Goal: Task Accomplishment & Management: Manage account settings

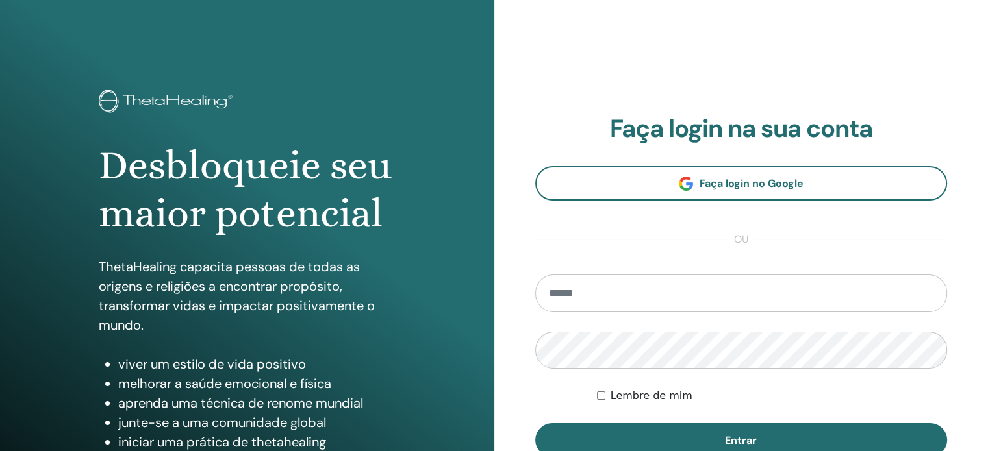
click at [670, 298] on input "email" at bounding box center [741, 294] width 412 height 38
type input "**********"
click at [603, 390] on div "Lembre de mim" at bounding box center [772, 396] width 350 height 16
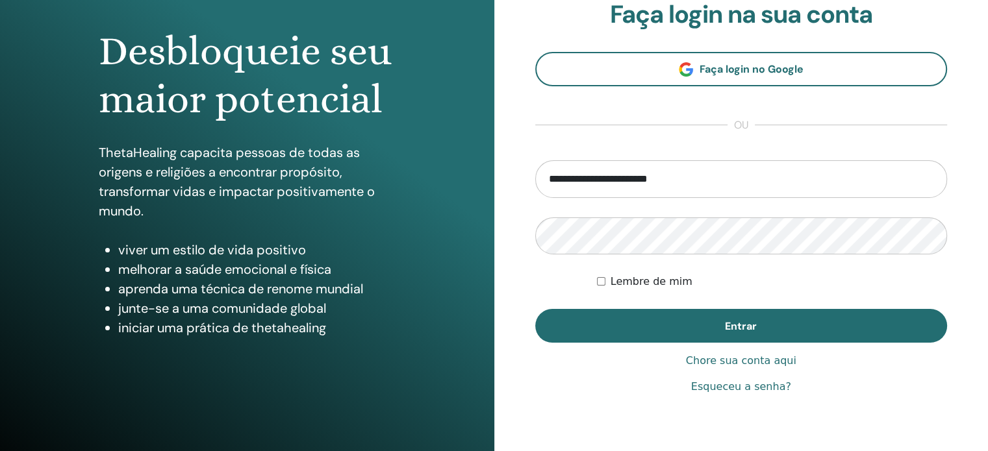
scroll to position [130, 0]
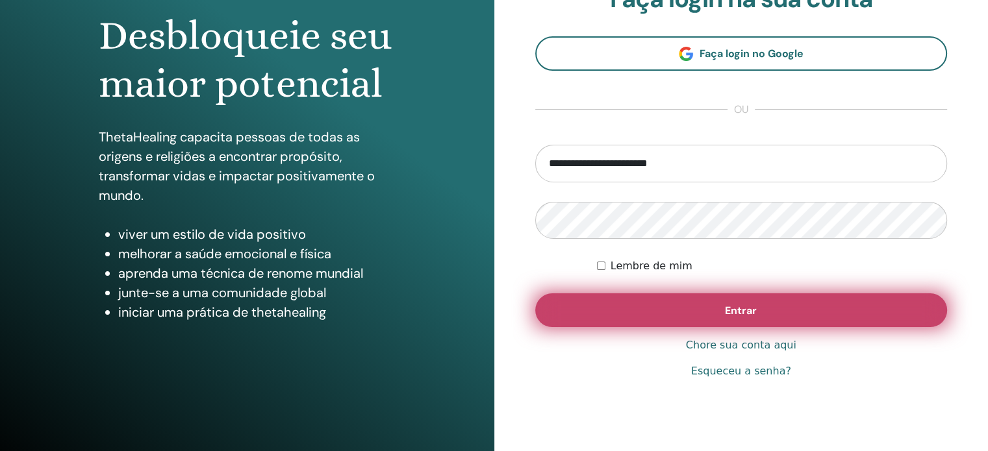
click at [657, 309] on button "Entrar" at bounding box center [741, 311] width 412 height 34
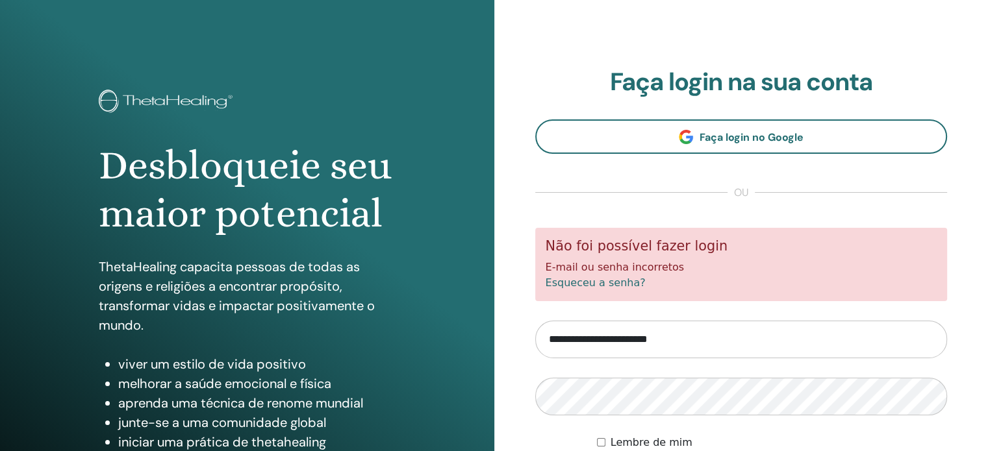
drag, startPoint x: 710, startPoint y: 339, endPoint x: 501, endPoint y: 339, distance: 209.2
click at [501, 339] on div "**********" at bounding box center [741, 312] width 494 height 624
type input "**********"
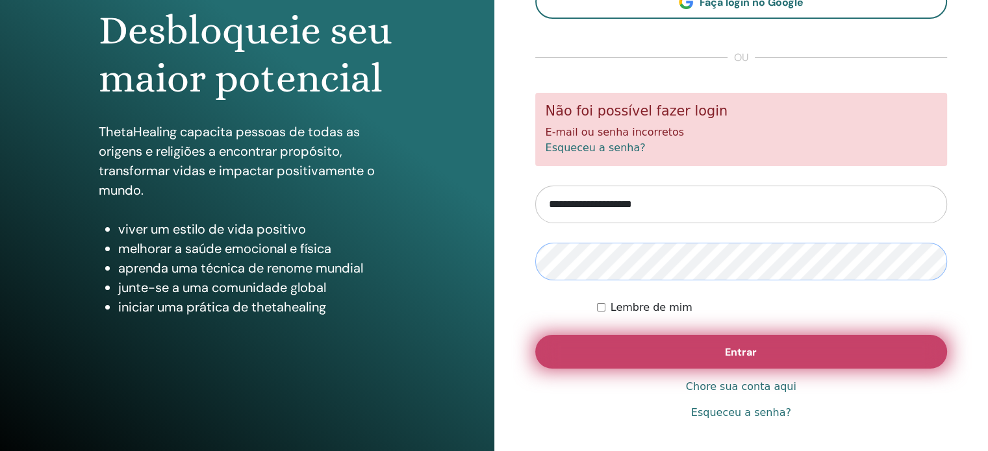
scroll to position [171, 0]
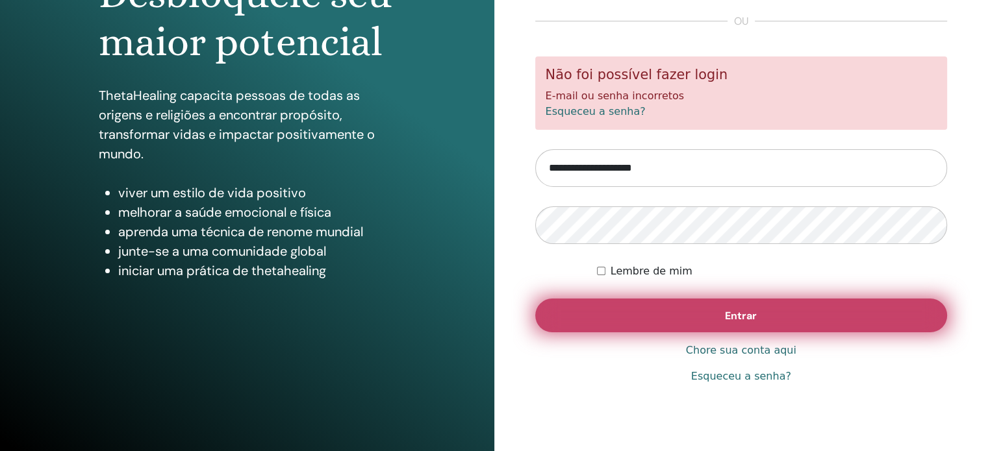
click at [763, 314] on button "Entrar" at bounding box center [741, 316] width 412 height 34
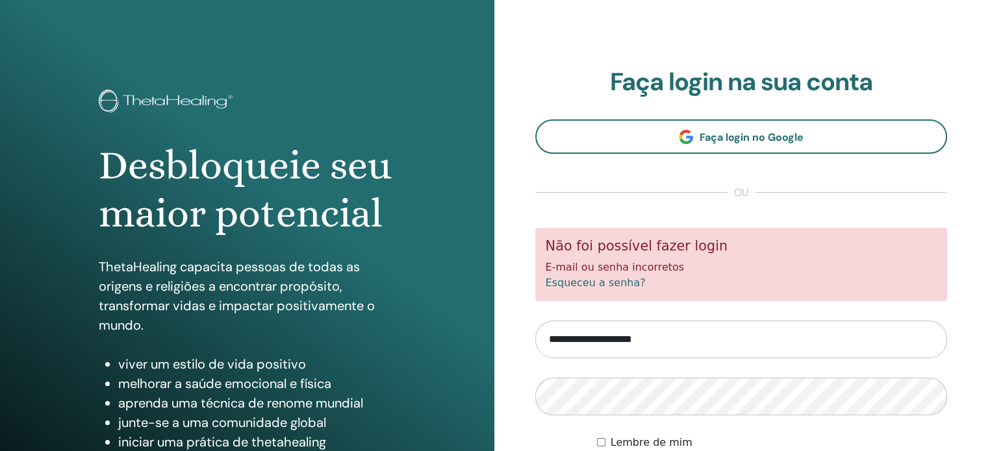
click at [741, 344] on input "**********" at bounding box center [741, 340] width 412 height 38
drag, startPoint x: 722, startPoint y: 343, endPoint x: 509, endPoint y: 342, distance: 213.1
click at [509, 342] on div "**********" at bounding box center [741, 312] width 494 height 624
type input "**********"
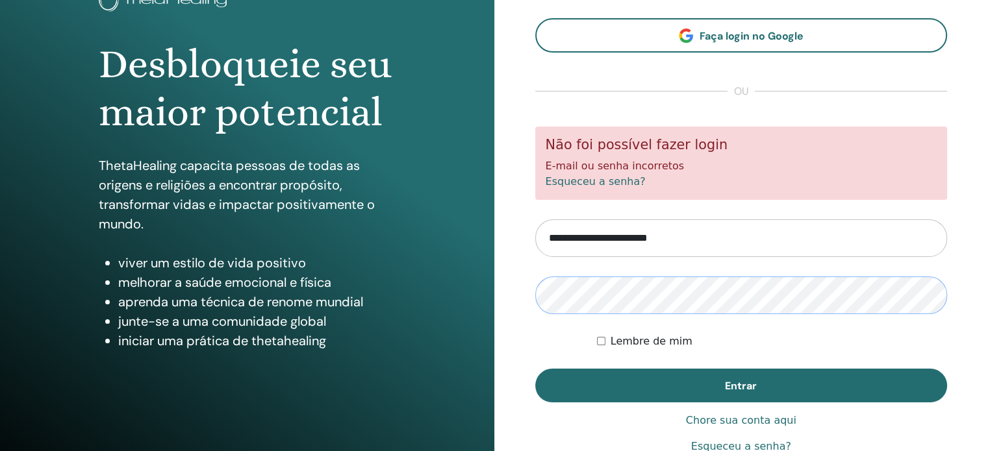
scroll to position [130, 0]
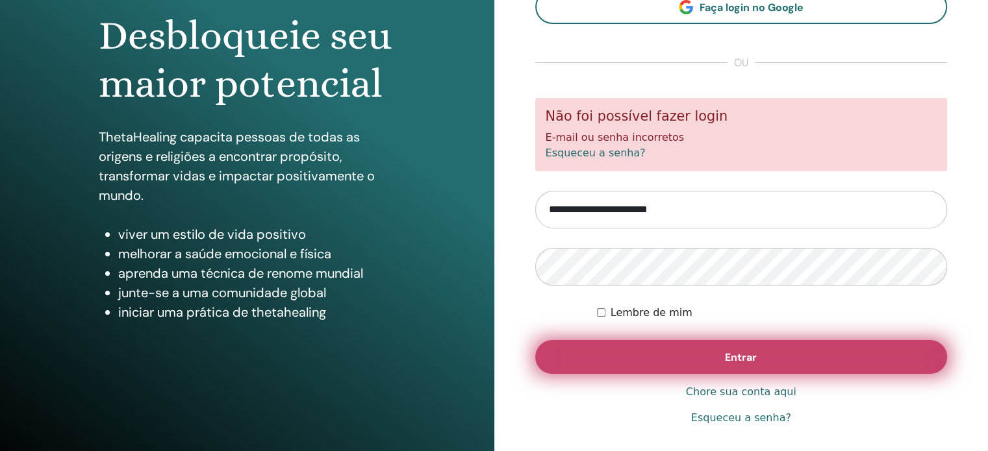
click at [728, 362] on font "Entrar" at bounding box center [741, 358] width 32 height 14
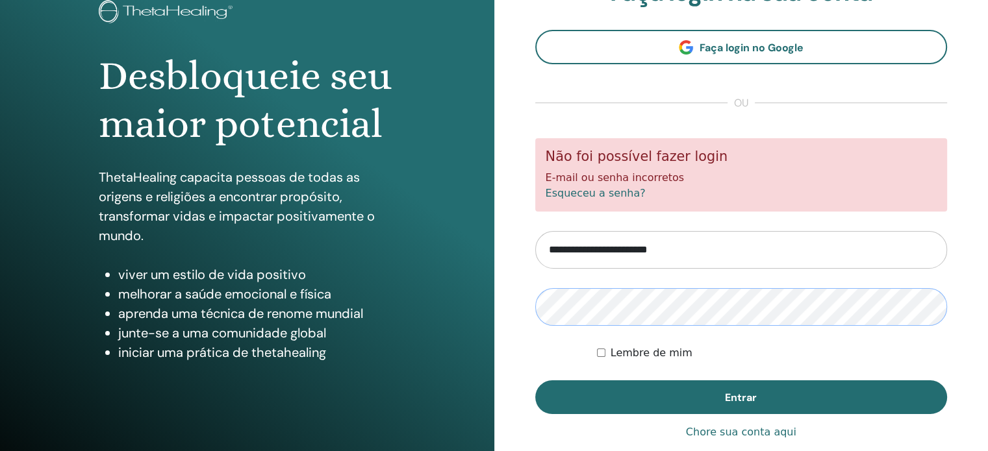
scroll to position [130, 0]
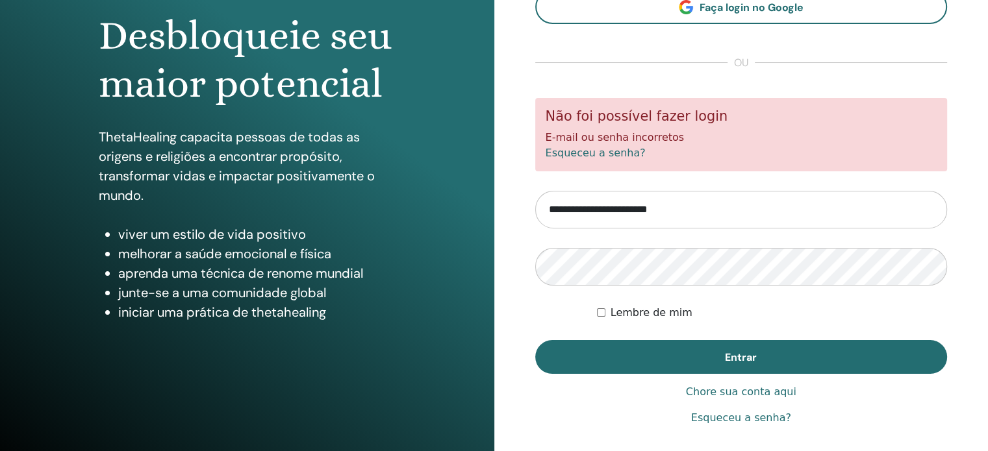
click at [723, 350] on button "Entrar" at bounding box center [741, 357] width 412 height 34
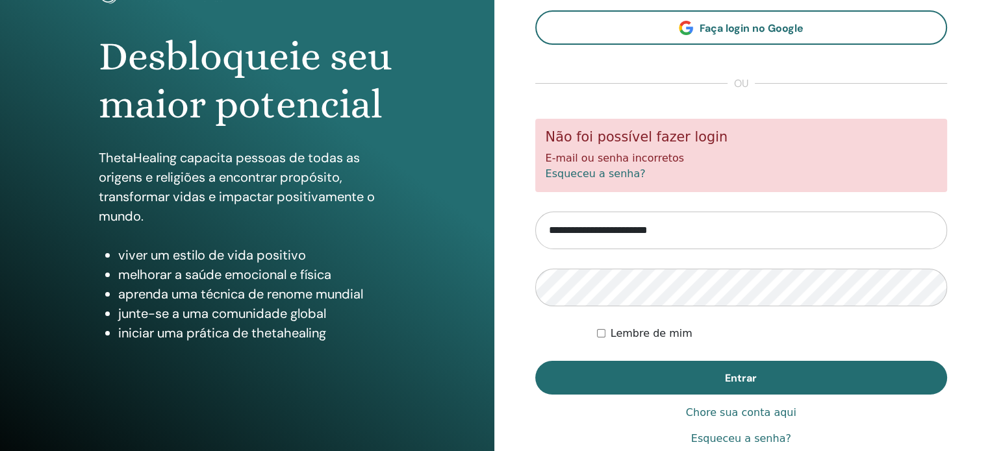
scroll to position [130, 0]
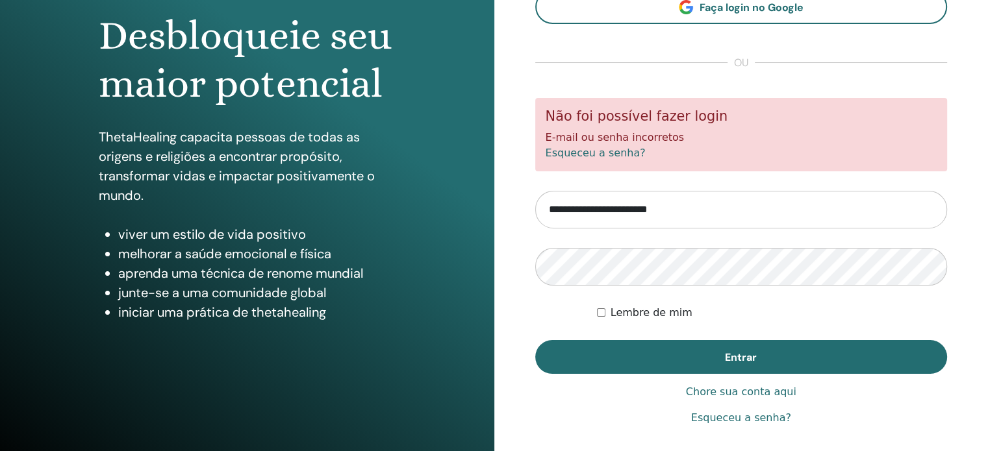
click at [726, 415] on font "Esqueceu a senha?" at bounding box center [741, 418] width 100 height 12
click at [686, 214] on input "**********" at bounding box center [741, 210] width 412 height 38
drag, startPoint x: 696, startPoint y: 204, endPoint x: 490, endPoint y: 201, distance: 206.6
click at [490, 201] on div "Desbloqueie seu maior potencial ThetaHealing capacita pessoas de todas as orige…" at bounding box center [494, 182] width 988 height 624
click at [668, 190] on form "Não foi possível fazer login E-mail ou senha incorretos Esqueceu a senha? Lembr…" at bounding box center [741, 236] width 412 height 276
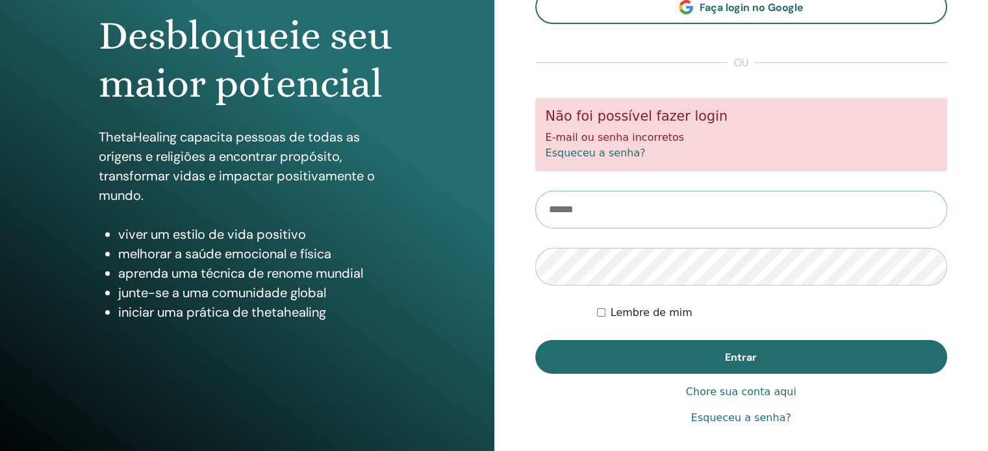
click at [636, 205] on input "email" at bounding box center [741, 210] width 412 height 38
type input "**********"
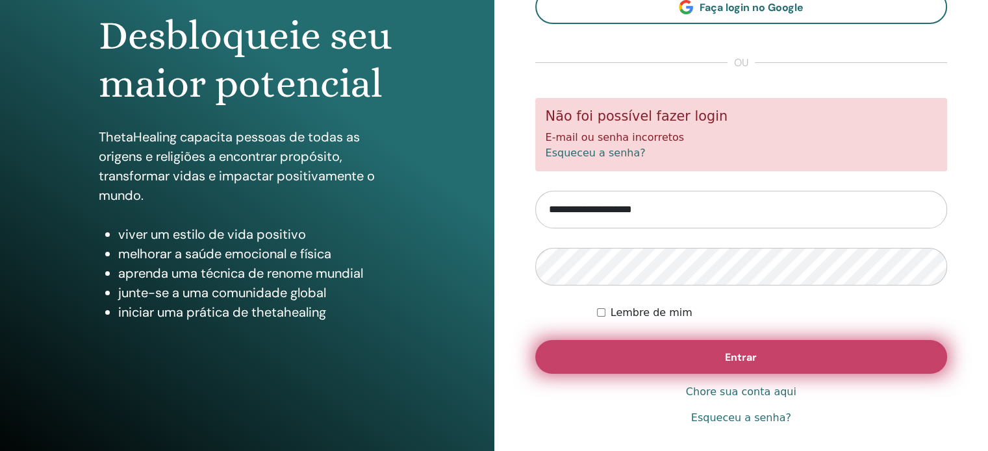
click at [709, 355] on button "Entrar" at bounding box center [741, 357] width 412 height 34
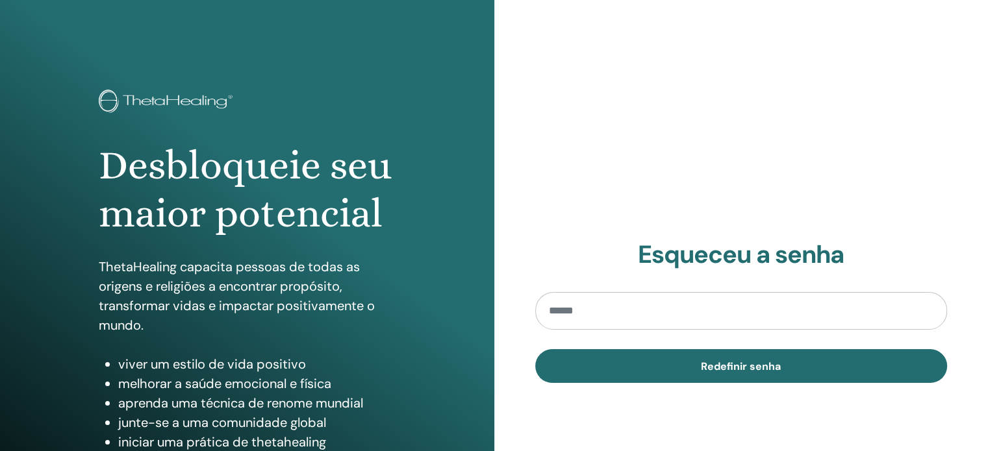
click at [664, 309] on input "email" at bounding box center [741, 311] width 412 height 38
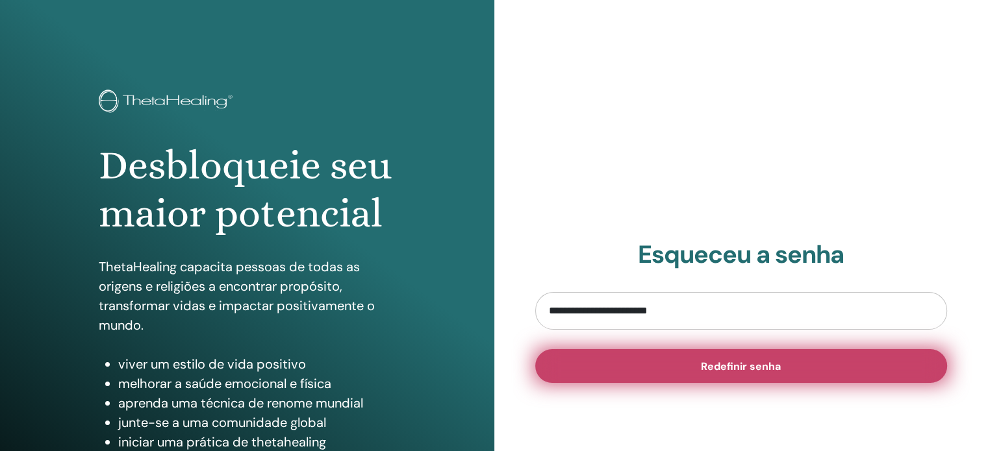
click at [753, 366] on font "Redefinir senha" at bounding box center [741, 367] width 80 height 14
drag, startPoint x: 692, startPoint y: 298, endPoint x: 518, endPoint y: 299, distance: 174.1
click at [518, 299] on div "**********" at bounding box center [741, 312] width 494 height 624
type input "**********"
click at [716, 361] on font "Redefinir senha" at bounding box center [741, 367] width 80 height 14
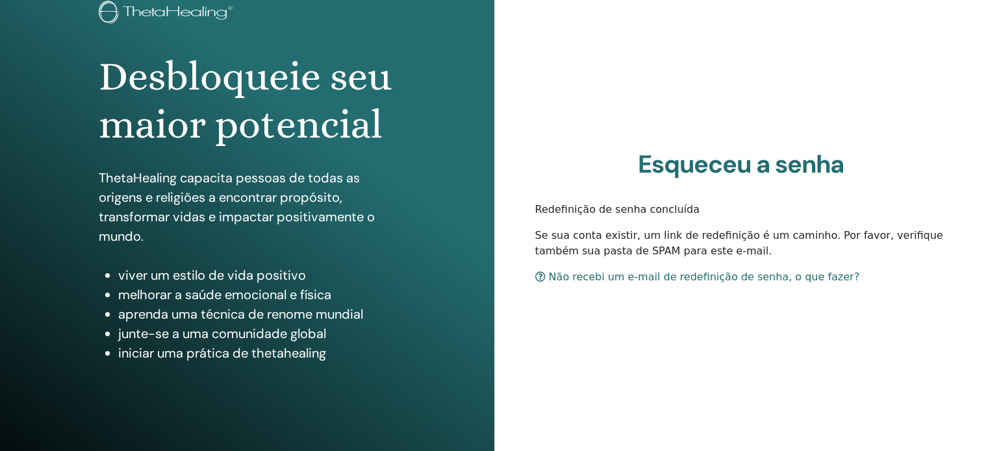
scroll to position [130, 0]
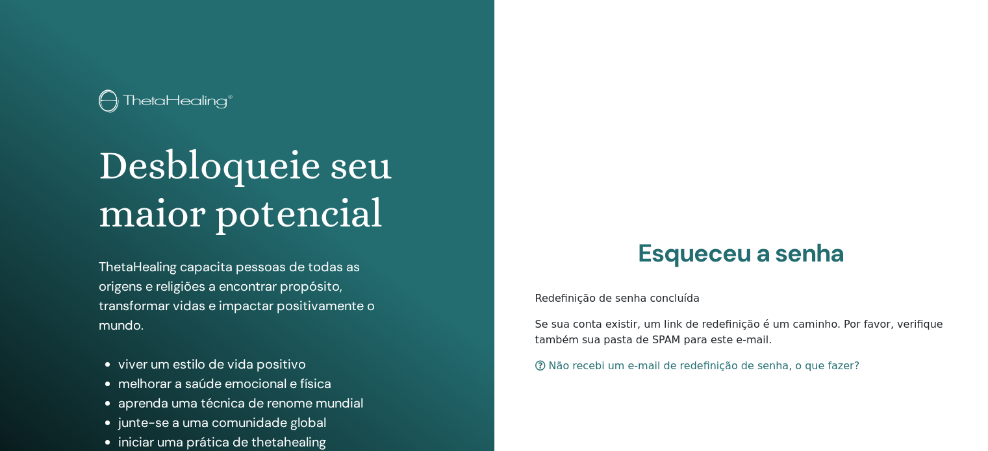
click at [675, 365] on font "Não recebi um e-mail de redefinição de senha, o que fazer?" at bounding box center [704, 366] width 311 height 12
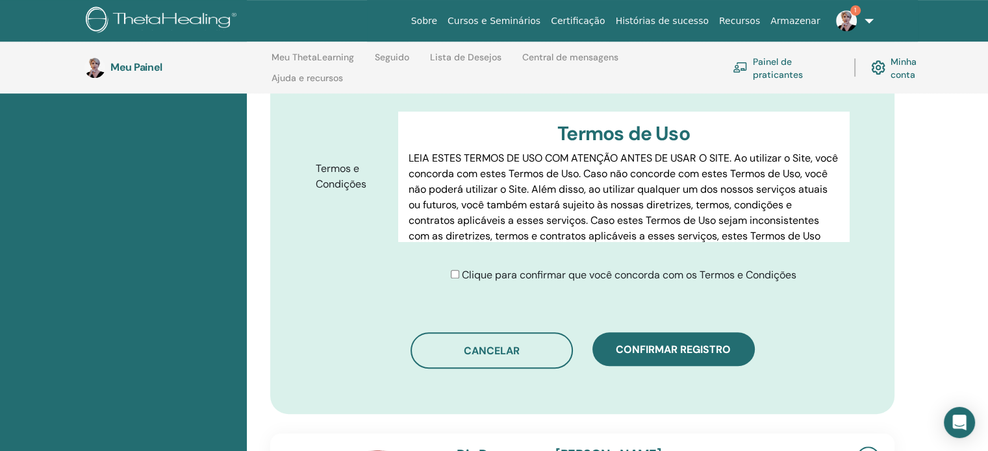
scroll to position [702, 0]
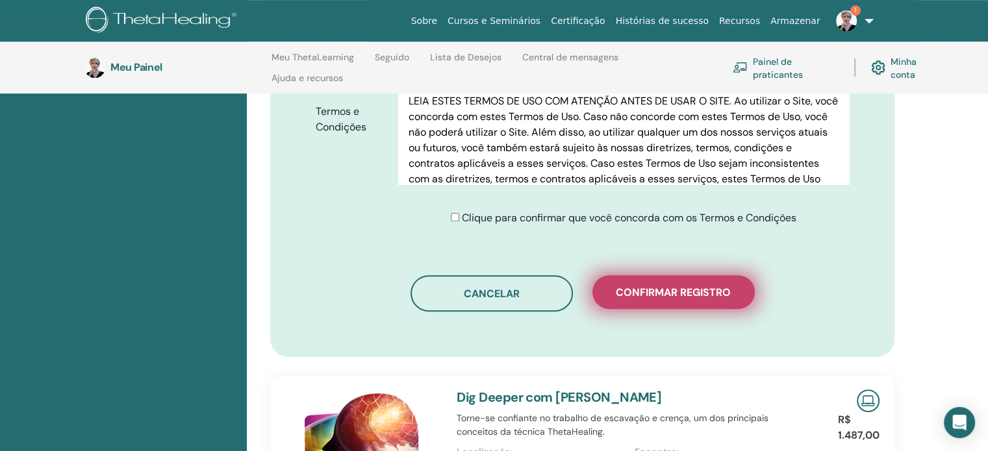
click at [679, 286] on font "Confirmar registro" at bounding box center [673, 293] width 115 height 14
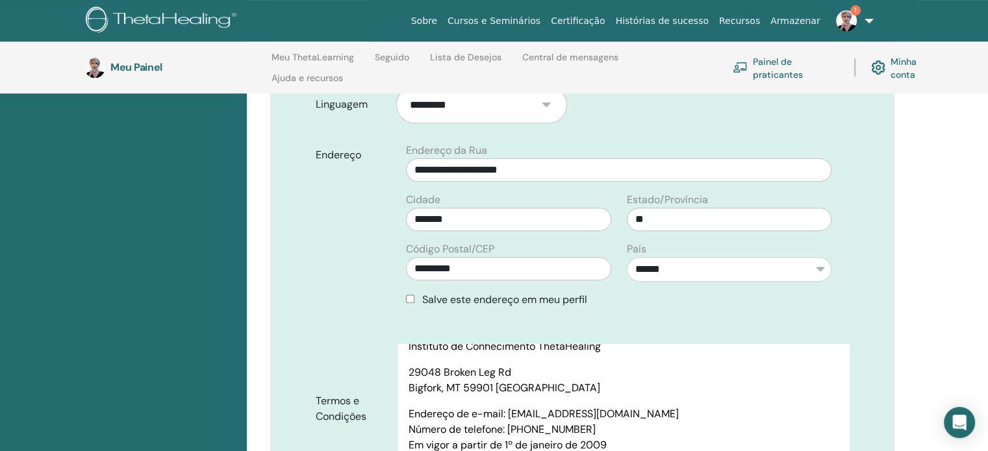
scroll to position [442, 0]
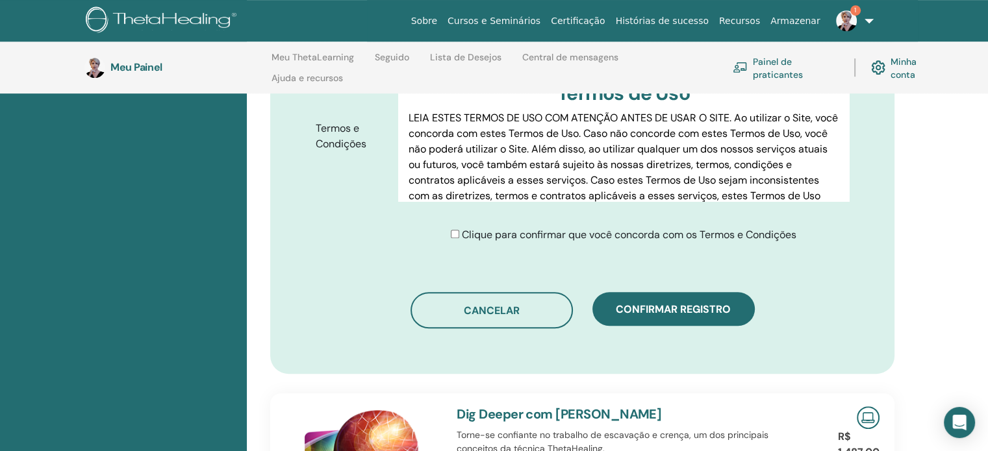
scroll to position [766, 0]
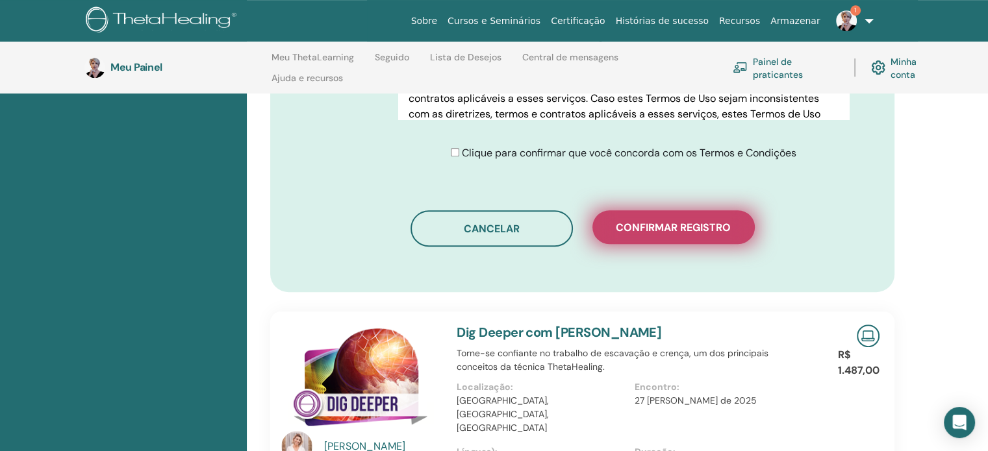
click at [668, 221] on font "Confirmar registro" at bounding box center [673, 228] width 115 height 14
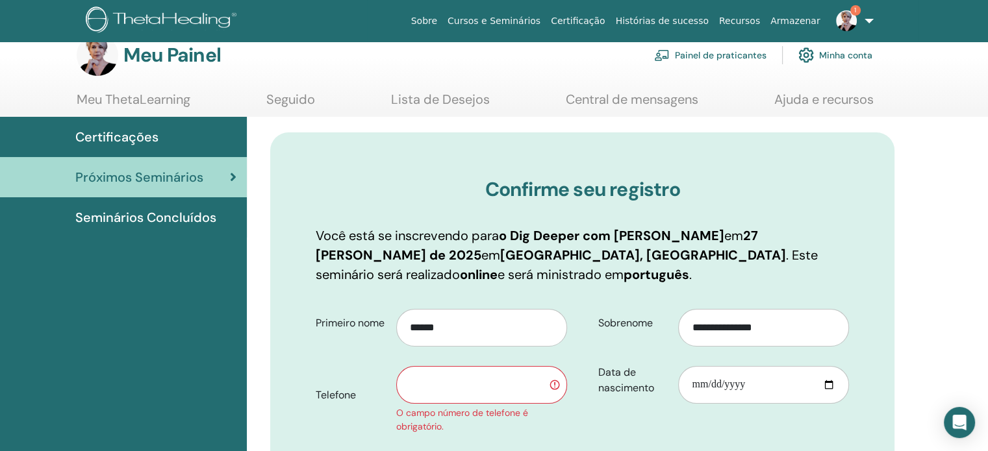
scroll to position [0, 0]
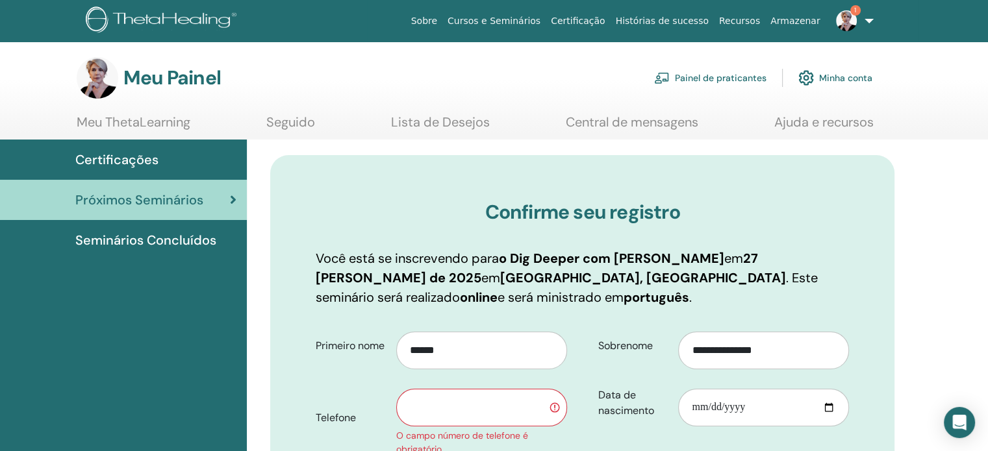
click at [470, 389] on input "text" at bounding box center [481, 408] width 171 height 38
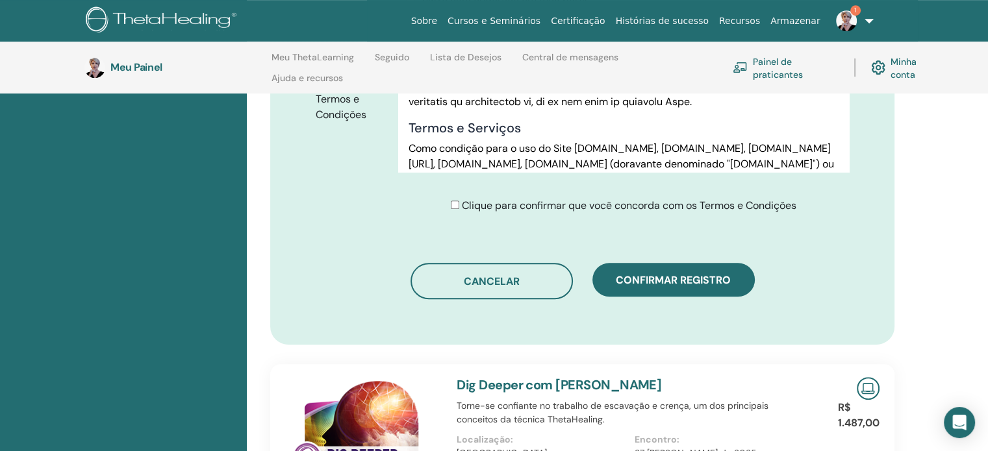
scroll to position [766, 0]
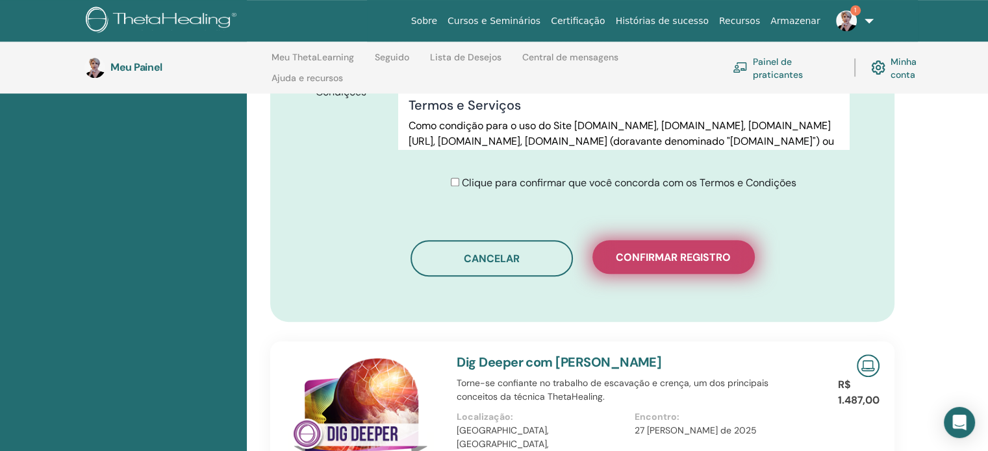
type input "**********"
click at [722, 251] on font "Confirmar registro" at bounding box center [673, 258] width 115 height 14
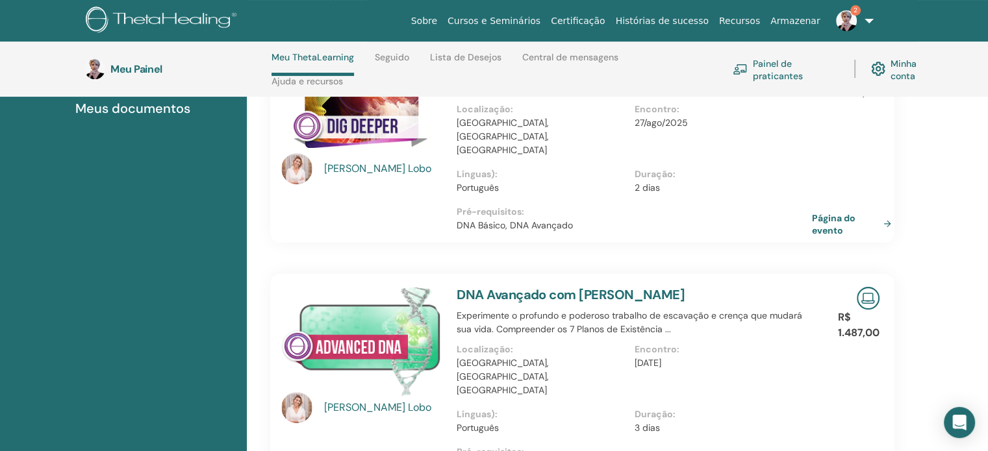
scroll to position [249, 0]
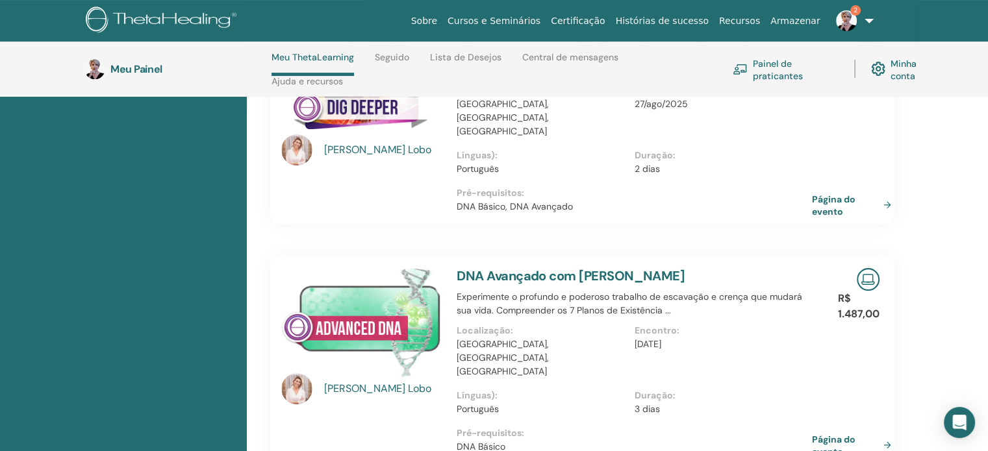
click at [849, 21] on img at bounding box center [846, 20] width 21 height 21
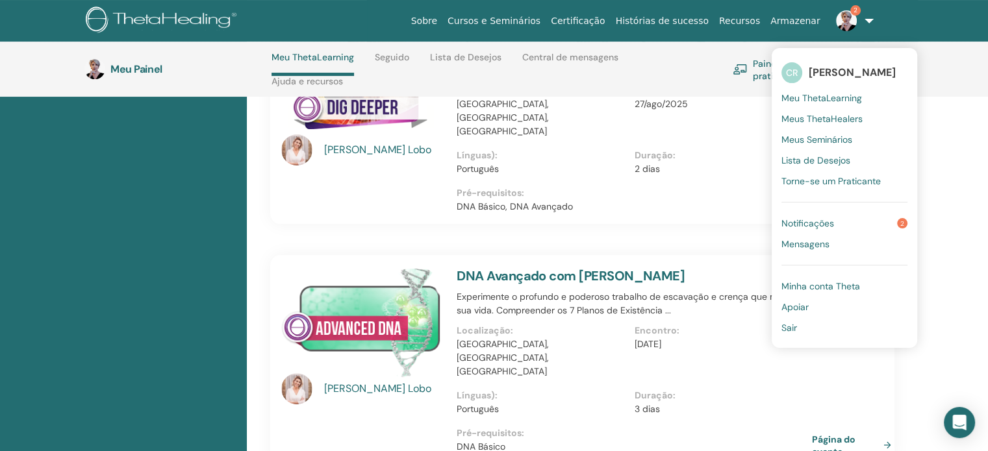
click at [871, 219] on link "Notificações 2" at bounding box center [844, 223] width 126 height 21
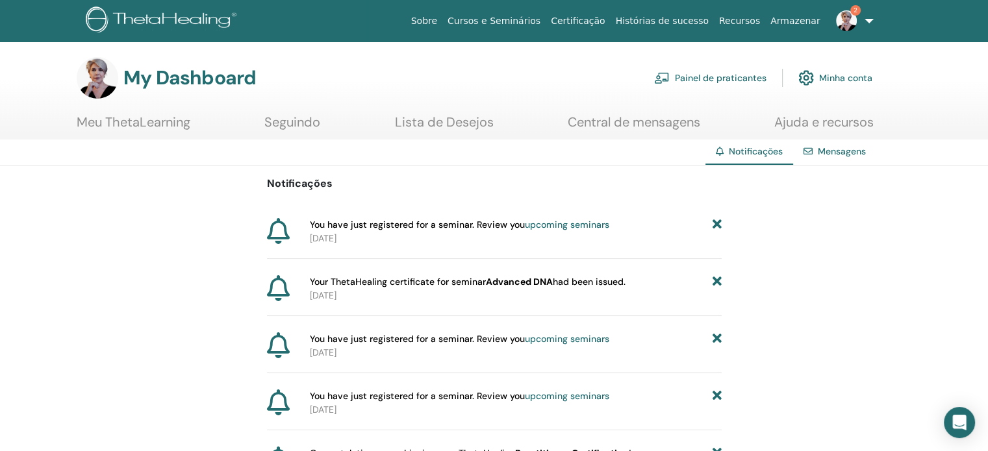
click at [716, 223] on icon at bounding box center [716, 225] width 9 height 14
click at [714, 223] on icon at bounding box center [716, 225] width 9 height 14
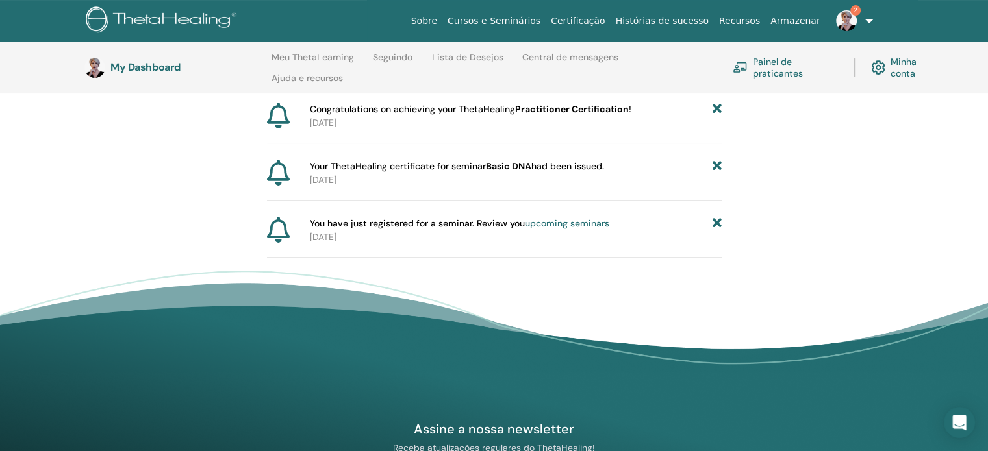
scroll to position [247, 0]
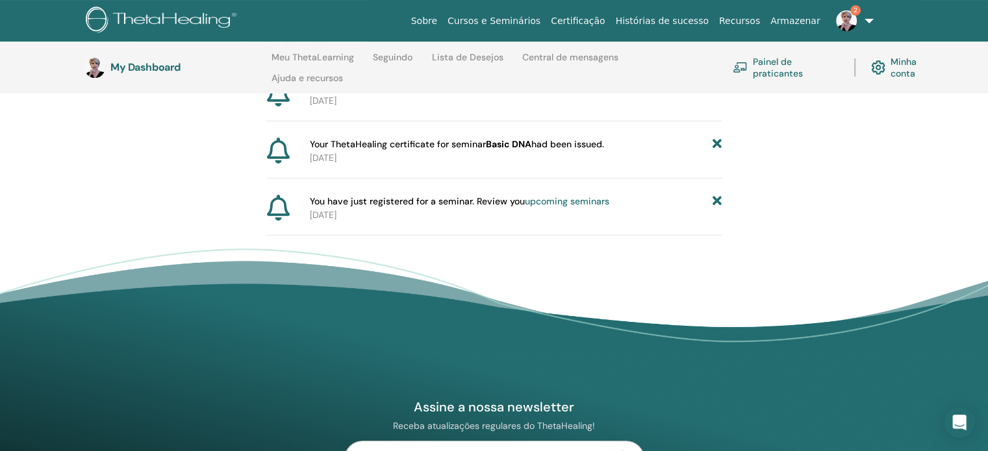
click at [719, 199] on icon at bounding box center [716, 202] width 9 height 14
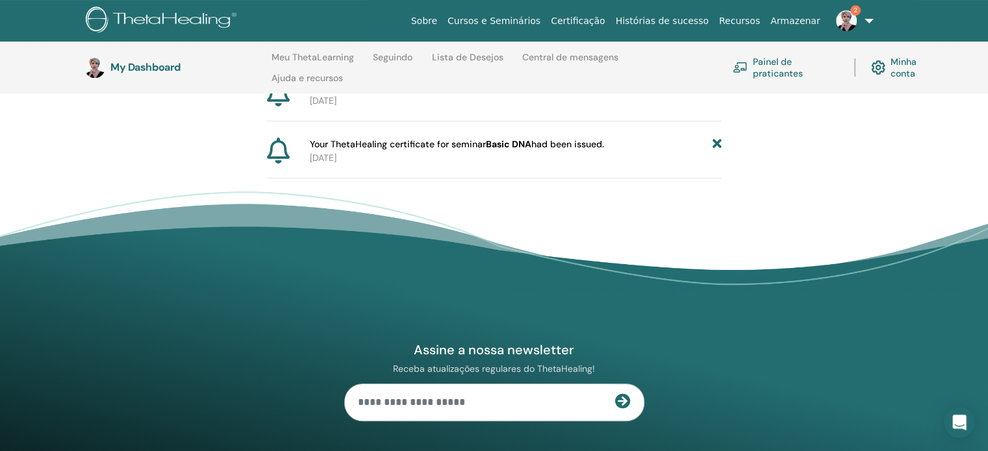
click at [714, 140] on icon at bounding box center [716, 145] width 9 height 14
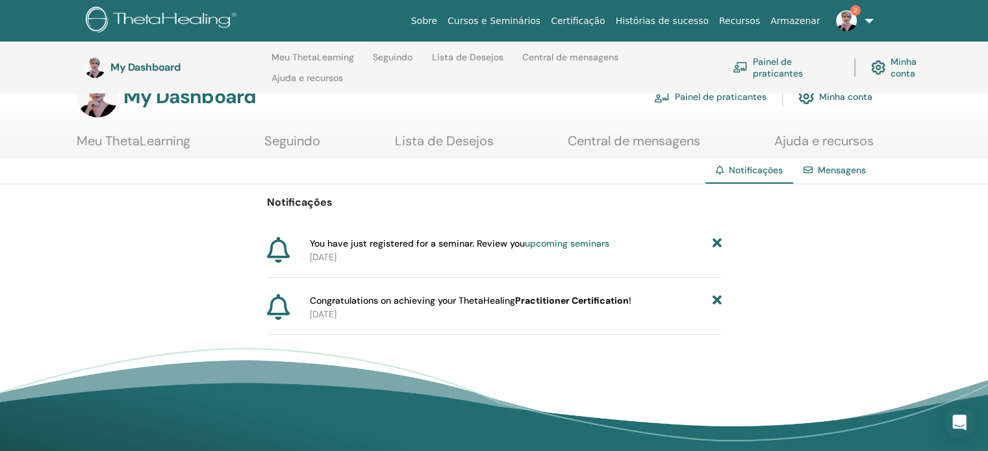
scroll to position [0, 0]
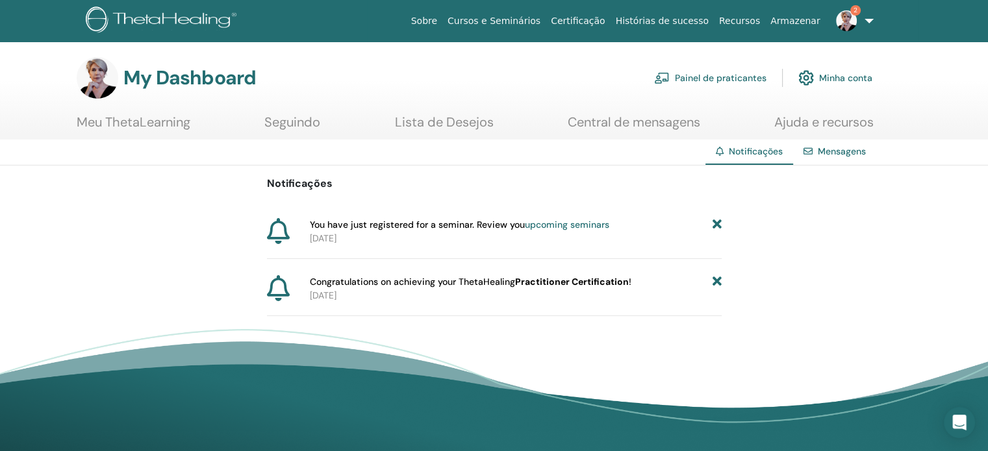
click at [718, 224] on icon at bounding box center [716, 225] width 9 height 14
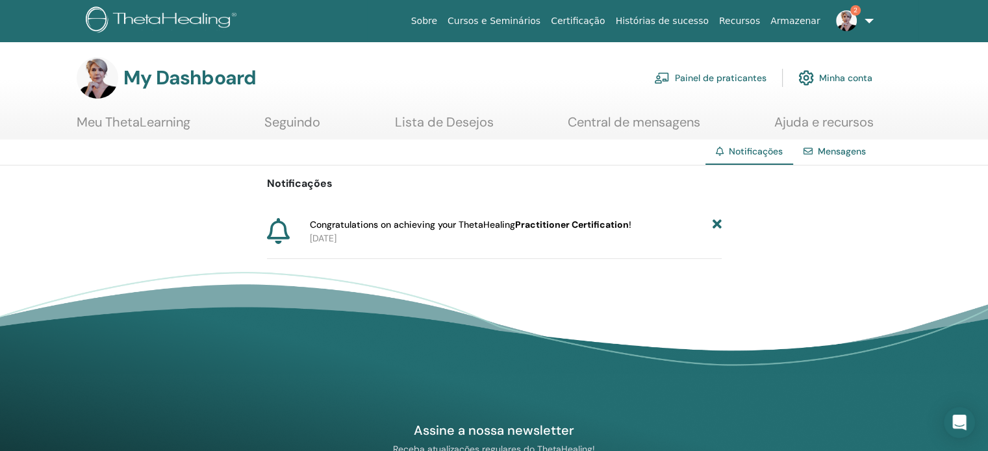
click at [713, 225] on icon at bounding box center [716, 225] width 9 height 14
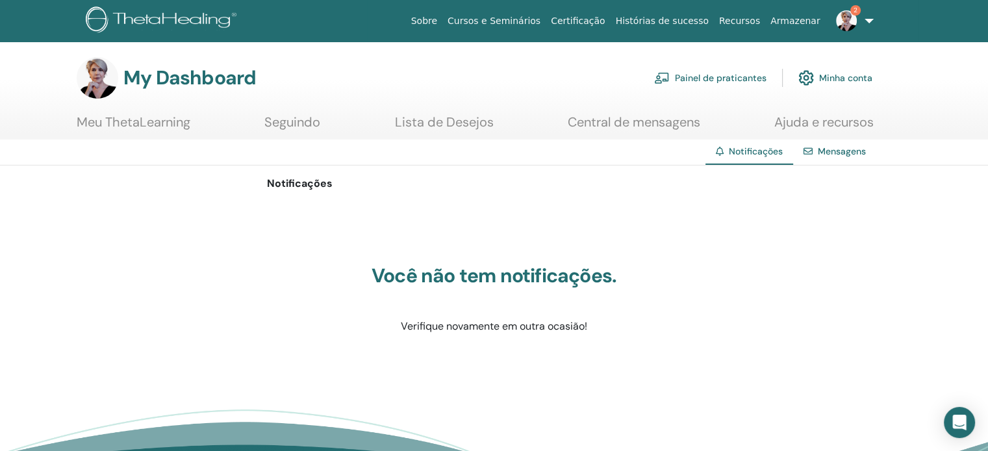
click at [829, 148] on link "Mensagens" at bounding box center [842, 152] width 48 height 12
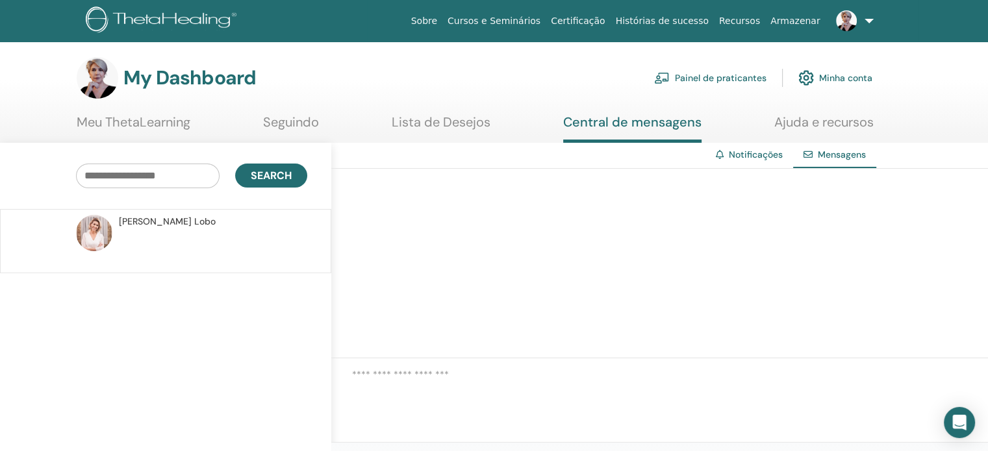
click at [610, 17] on link "Certificação" at bounding box center [578, 21] width 64 height 24
